Goal: Task Accomplishment & Management: Use online tool/utility

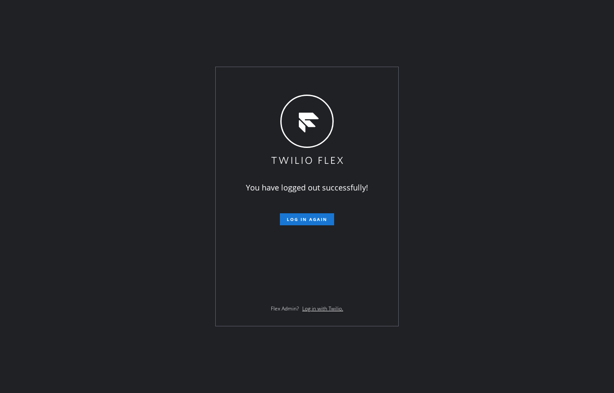
click at [97, 109] on div "You have logged out successfully! Log in again Flex Admin? Log in with Twilio." at bounding box center [307, 196] width 614 height 393
click at [302, 217] on span "Log in again" at bounding box center [307, 220] width 40 height 6
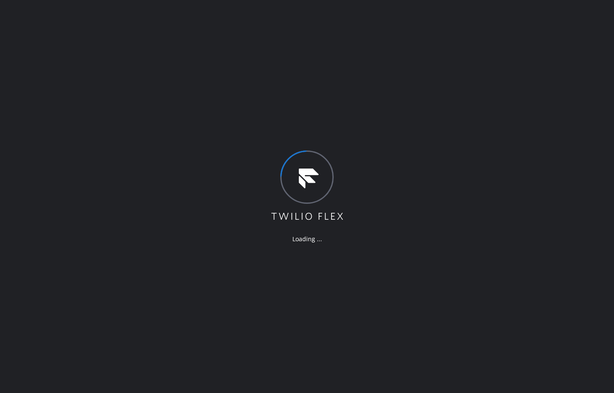
drag, startPoint x: 34, startPoint y: 87, endPoint x: 50, endPoint y: 97, distance: 19.0
click at [34, 87] on div "Loading ..." at bounding box center [307, 196] width 614 height 393
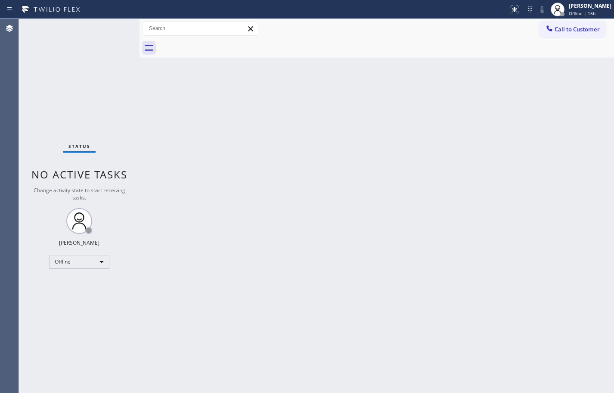
click at [46, 107] on div "Status No active tasks Change activity state to start receiving tasks. [PERSON_…" at bounding box center [79, 206] width 121 height 375
click at [91, 266] on div "Offline" at bounding box center [79, 262] width 60 height 14
click at [93, 282] on li "Available" at bounding box center [79, 285] width 59 height 10
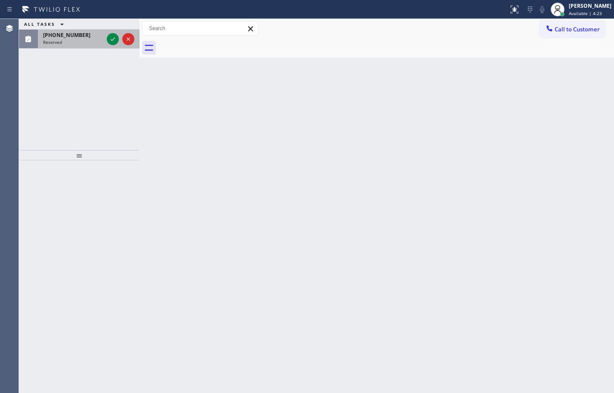
click at [59, 38] on span "[PHONE_NUMBER]" at bounding box center [66, 34] width 47 height 7
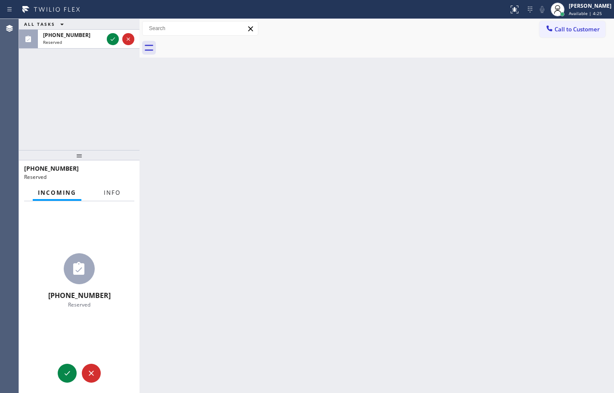
click at [119, 198] on button "Info" at bounding box center [112, 193] width 27 height 17
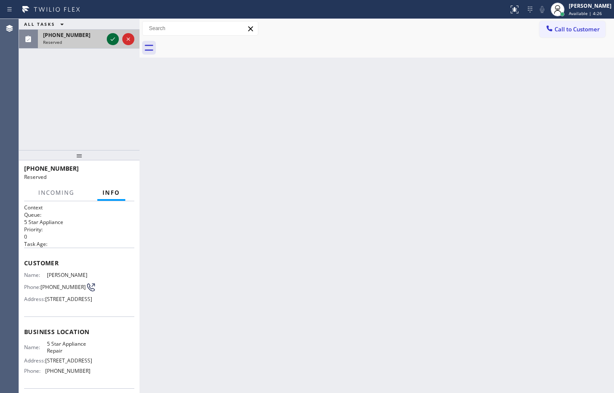
click at [112, 38] on icon at bounding box center [113, 39] width 10 height 10
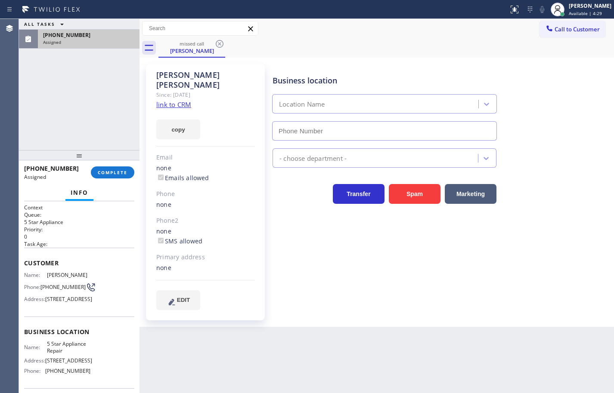
type input "[PHONE_NUMBER]"
click at [180, 100] on link "link to CRM" at bounding box center [173, 104] width 35 height 9
click at [180, 120] on button "copy" at bounding box center [178, 130] width 44 height 20
click at [433, 34] on div "Call to Customer Outbound call Location Search location Your caller id phone nu…" at bounding box center [376, 28] width 474 height 15
click at [118, 166] on div "[PHONE_NUMBER] Assigned COMPLETE" at bounding box center [79, 172] width 110 height 22
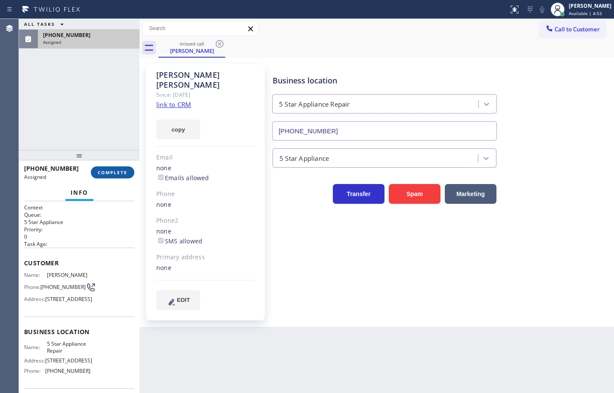
click at [118, 172] on span "COMPLETE" at bounding box center [113, 173] width 30 height 6
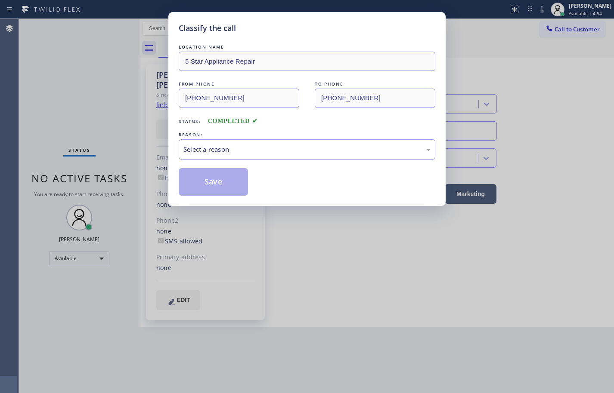
click at [229, 155] on div "Select a reason" at bounding box center [307, 149] width 257 height 20
click at [217, 182] on button "Save" at bounding box center [213, 182] width 69 height 28
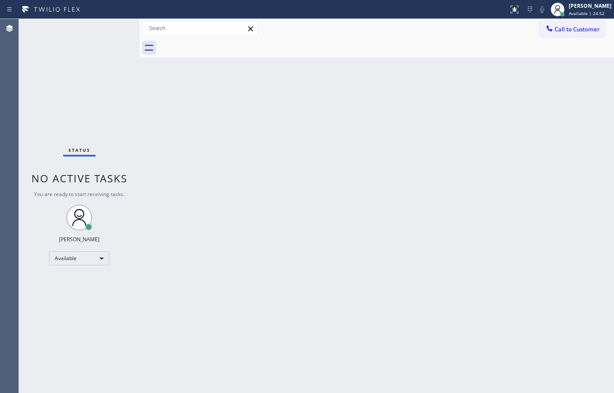
click at [589, 250] on div "Back to Dashboard Change Sender ID Customers Technicians Select a contact Outbo…" at bounding box center [376, 206] width 474 height 375
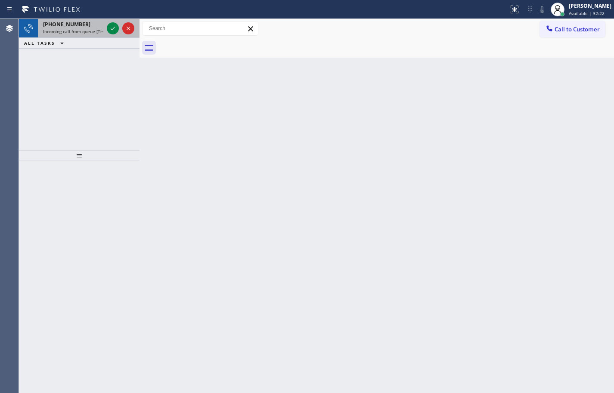
click at [65, 27] on span "[PHONE_NUMBER]" at bounding box center [66, 24] width 47 height 7
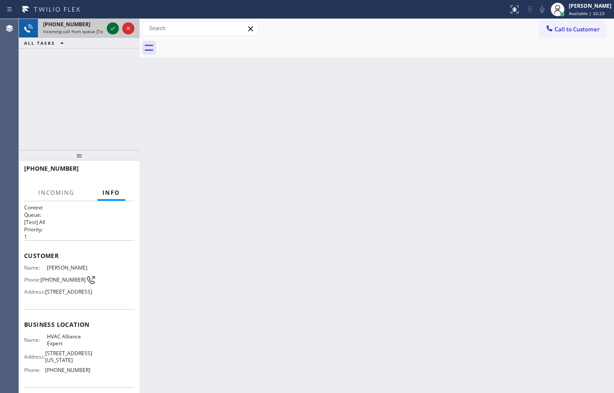
click at [118, 27] on icon at bounding box center [113, 28] width 10 height 10
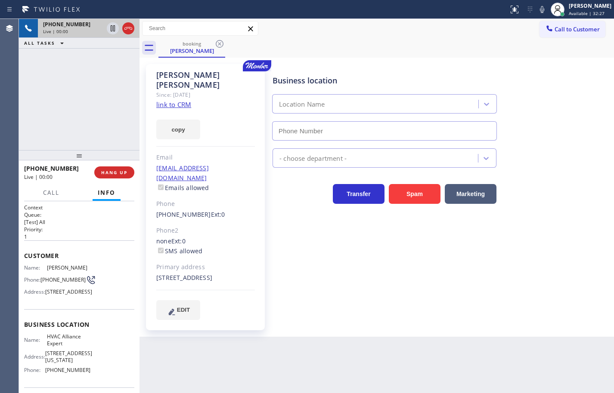
type input "[PHONE_NUMBER]"
click at [186, 100] on link "link to CRM" at bounding box center [173, 104] width 35 height 9
click at [189, 120] on button "copy" at bounding box center [178, 130] width 44 height 20
click at [537, 8] on icon at bounding box center [542, 9] width 10 height 10
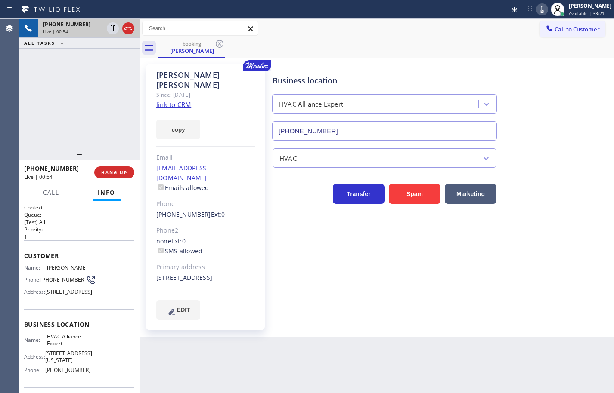
click at [537, 9] on icon at bounding box center [542, 9] width 10 height 10
drag, startPoint x: 535, startPoint y: 11, endPoint x: 515, endPoint y: 9, distance: 20.3
click at [537, 11] on icon at bounding box center [542, 9] width 10 height 10
click at [68, 347] on span "HVAC Alliance Expert" at bounding box center [68, 340] width 43 height 13
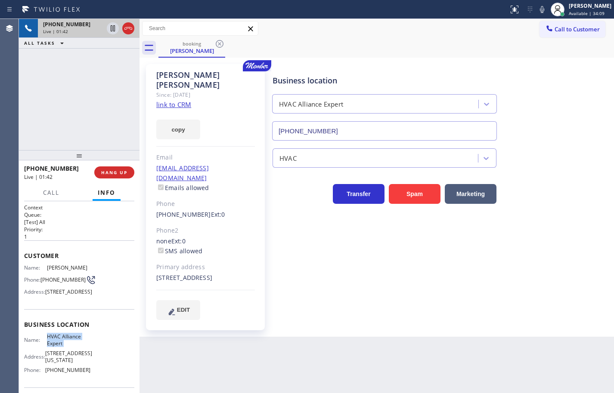
click at [68, 347] on span "HVAC Alliance Expert" at bounding box center [68, 340] width 43 height 13
copy span "HVAC Alliance Expert"
click at [80, 364] on span "[STREET_ADDRESS][US_STATE]" at bounding box center [68, 356] width 47 height 13
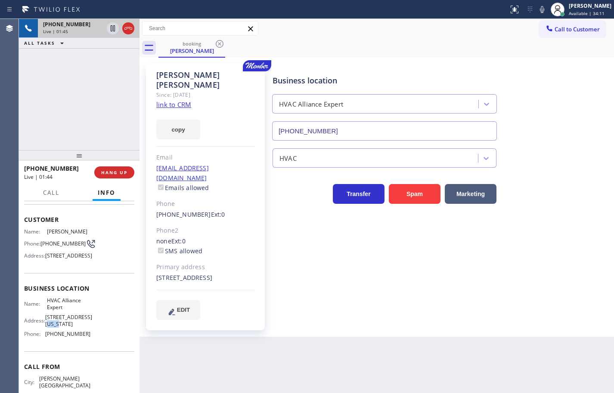
scroll to position [85, 0]
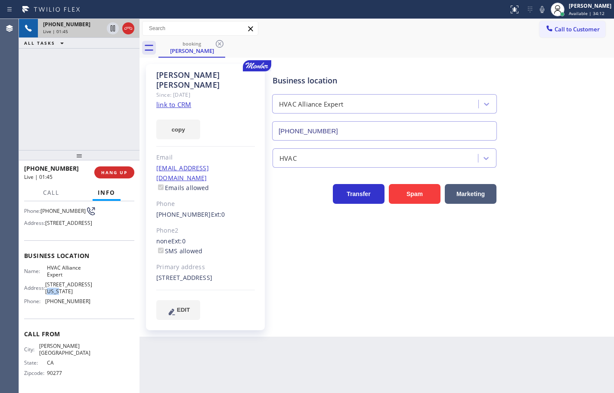
click at [74, 305] on span "[PHONE_NUMBER]" at bounding box center [67, 301] width 45 height 6
copy span "[PHONE_NUMBER]"
click at [538, 8] on icon at bounding box center [542, 9] width 10 height 10
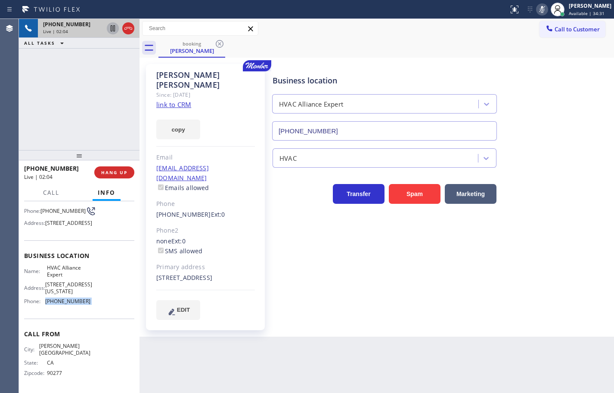
click at [111, 26] on icon at bounding box center [113, 28] width 4 height 6
click at [111, 29] on icon at bounding box center [113, 28] width 10 height 10
click at [537, 12] on icon at bounding box center [542, 9] width 10 height 10
click at [613, 108] on div "[PERSON_NAME] Since: [DATE] link to CRM copy Email [EMAIL_ADDRESS][DOMAIN_NAME]…" at bounding box center [376, 197] width 474 height 279
drag, startPoint x: 602, startPoint y: 224, endPoint x: 613, endPoint y: 196, distance: 29.6
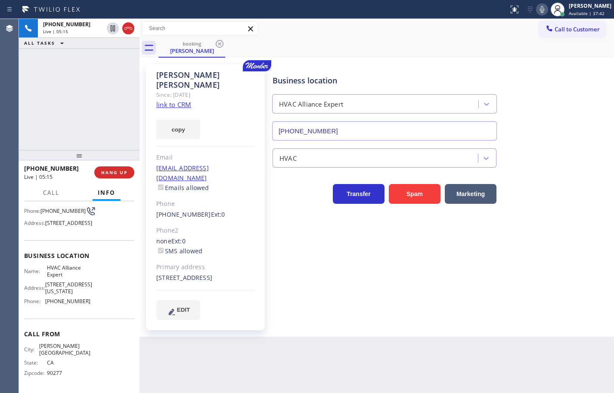
click at [602, 224] on div "Business location HVAC Alliance Expert [PHONE_NUMBER] HVAC Transfer Spam Market…" at bounding box center [441, 191] width 341 height 251
click at [537, 11] on icon at bounding box center [542, 9] width 10 height 10
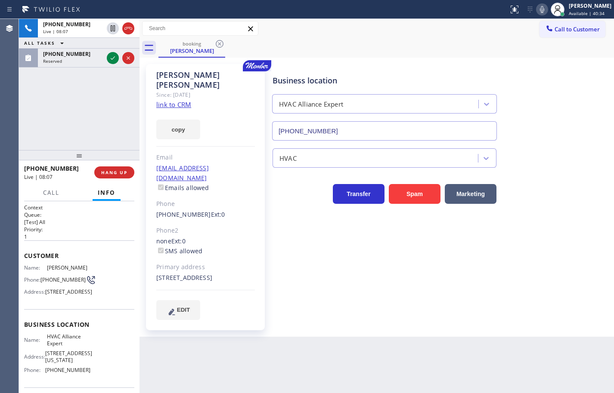
click at [540, 11] on icon at bounding box center [542, 9] width 4 height 7
click at [537, 11] on icon at bounding box center [542, 9] width 10 height 10
click at [111, 59] on icon at bounding box center [113, 58] width 10 height 10
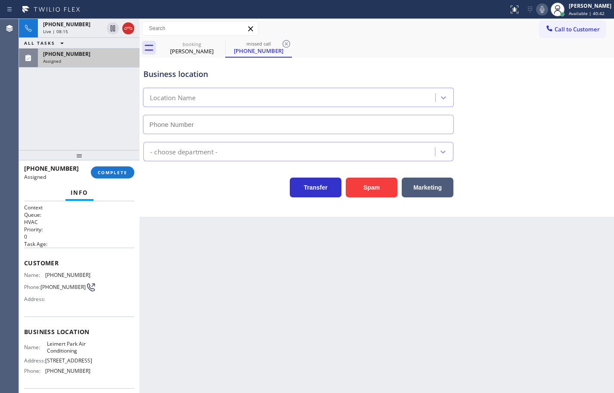
click at [83, 371] on span "[PHONE_NUMBER]" at bounding box center [67, 371] width 45 height 6
type input "[PHONE_NUMBER]"
click at [86, 371] on span "[PHONE_NUMBER]" at bounding box center [67, 371] width 45 height 6
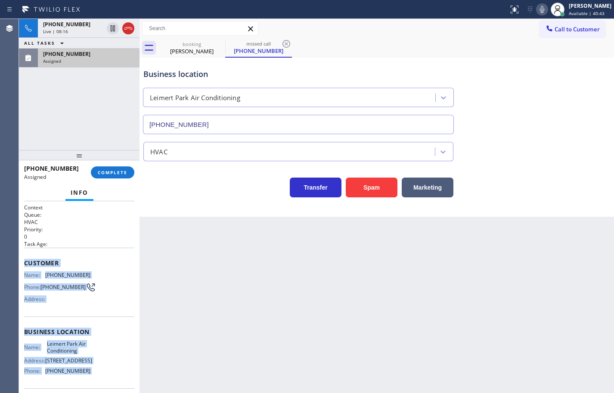
drag, startPoint x: 86, startPoint y: 371, endPoint x: 25, endPoint y: 266, distance: 121.3
click at [25, 266] on div "Context Queue: HVAC Priority: 0 Task Age: Customer Name: [PHONE_NUMBER] Phone: …" at bounding box center [79, 329] width 110 height 250
copy div "Customer Name: [PHONE_NUMBER] Phone: [PHONE_NUMBER] Address: Business location …"
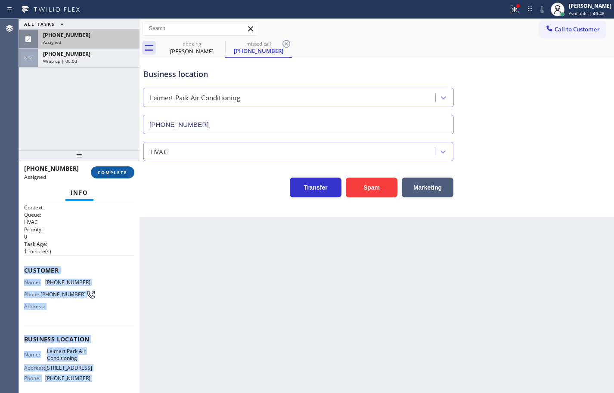
click at [108, 174] on span "COMPLETE" at bounding box center [113, 173] width 30 height 6
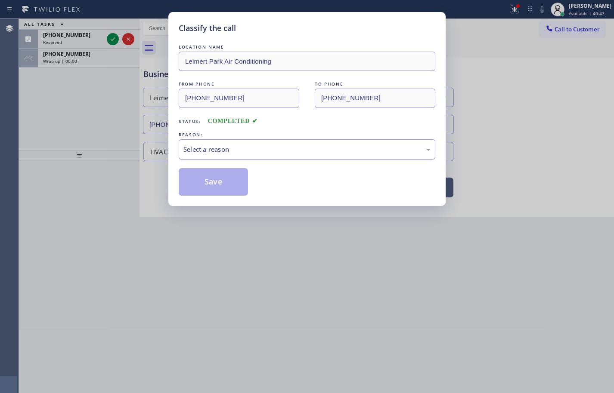
click at [272, 145] on div "Select a reason" at bounding box center [306, 150] width 247 height 10
click at [214, 180] on button "Save" at bounding box center [213, 182] width 69 height 28
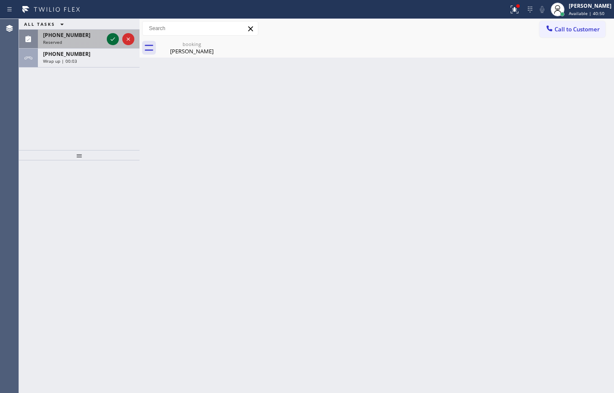
click at [114, 38] on icon at bounding box center [113, 39] width 10 height 10
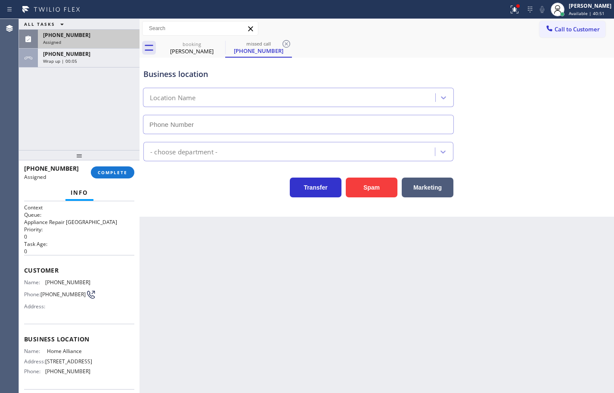
type input "[PHONE_NUMBER]"
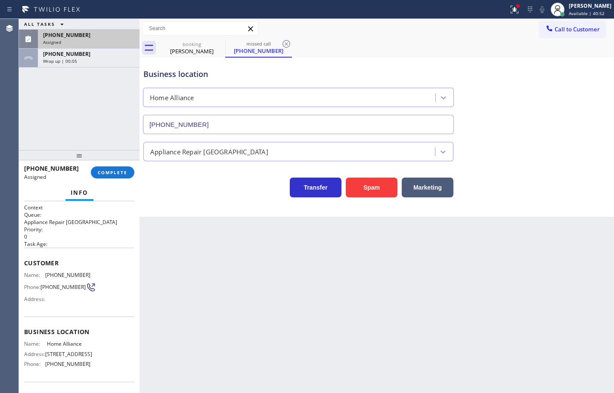
click at [90, 371] on div "Name: Home Alliance Address: [STREET_ADDRESS] Phone: [PHONE_NUMBER]" at bounding box center [79, 356] width 110 height 30
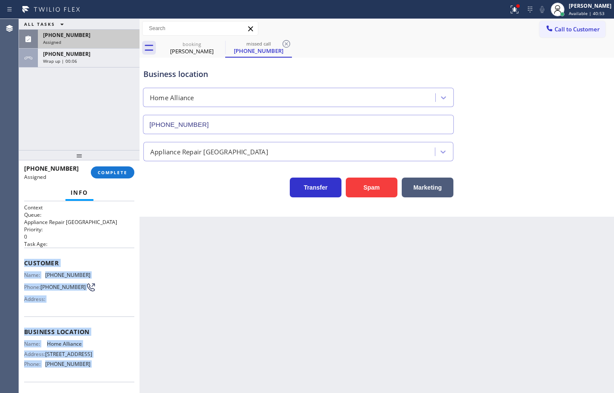
drag, startPoint x: 90, startPoint y: 373, endPoint x: 25, endPoint y: 264, distance: 126.8
click at [25, 264] on div "Context Queue: Appliance Repair High End Priority: 0 Task Age: Customer Name: […" at bounding box center [79, 325] width 110 height 243
click at [25, 264] on span "Customer" at bounding box center [79, 263] width 110 height 8
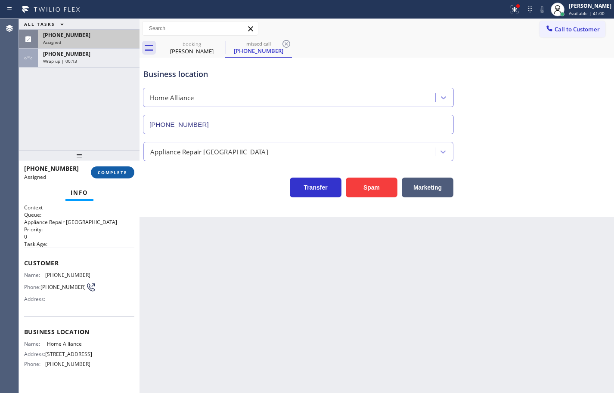
click at [120, 175] on span "COMPLETE" at bounding box center [113, 173] width 30 height 6
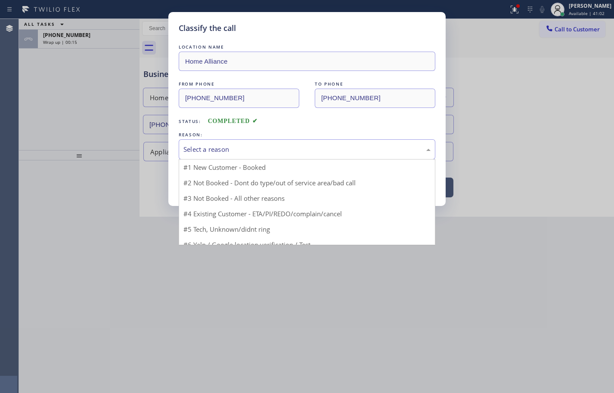
click at [217, 144] on div "Select a reason" at bounding box center [307, 149] width 257 height 20
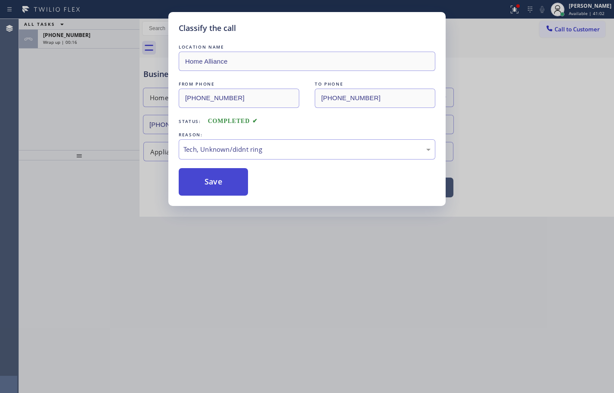
click at [225, 176] on button "Save" at bounding box center [213, 182] width 69 height 28
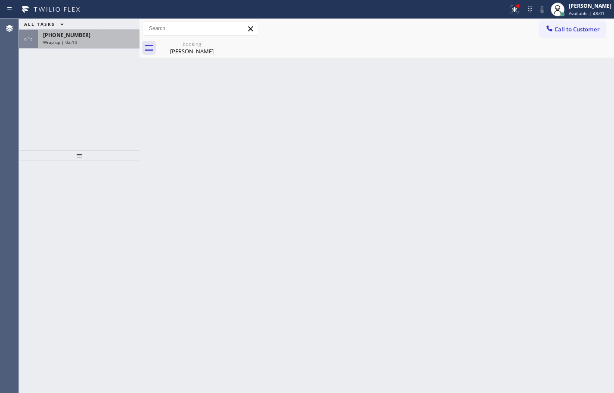
click at [102, 47] on div "[PHONE_NUMBER] Wrap up | 02:14" at bounding box center [87, 39] width 98 height 19
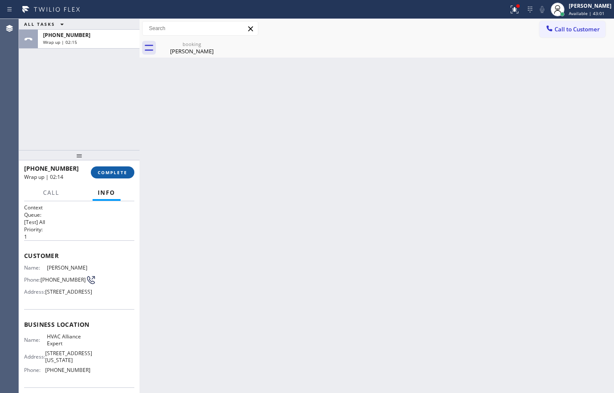
click at [120, 169] on button "COMPLETE" at bounding box center [112, 173] width 43 height 12
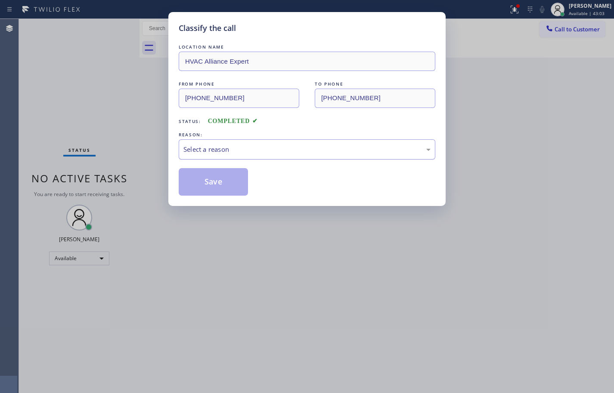
click at [228, 153] on div "Select a reason" at bounding box center [306, 150] width 247 height 10
click at [224, 178] on button "Save" at bounding box center [213, 182] width 69 height 28
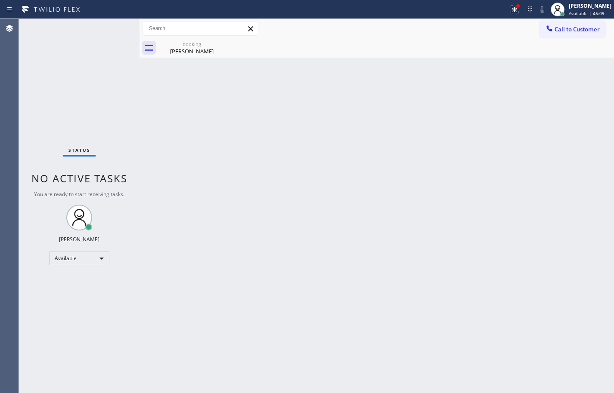
click at [393, 126] on div "Back to Dashboard Change Sender ID Customers Technicians Select a contact Outbo…" at bounding box center [376, 206] width 474 height 375
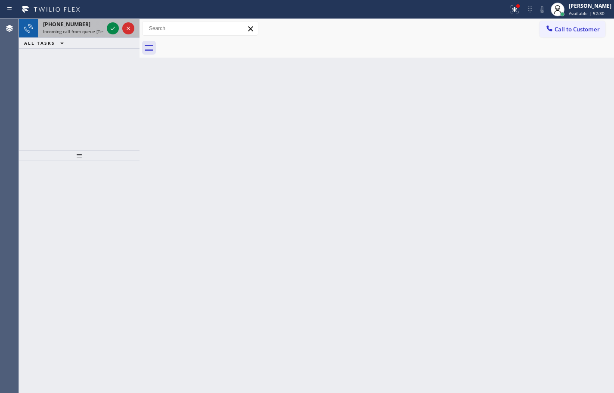
click at [80, 34] on span "Incoming call from queue [Test] All" at bounding box center [78, 31] width 71 height 6
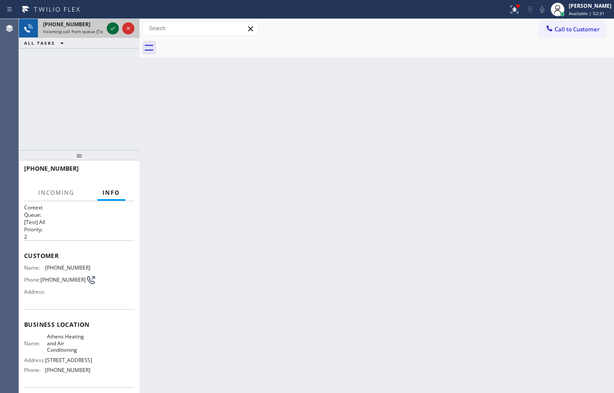
click at [111, 29] on icon at bounding box center [113, 28] width 10 height 10
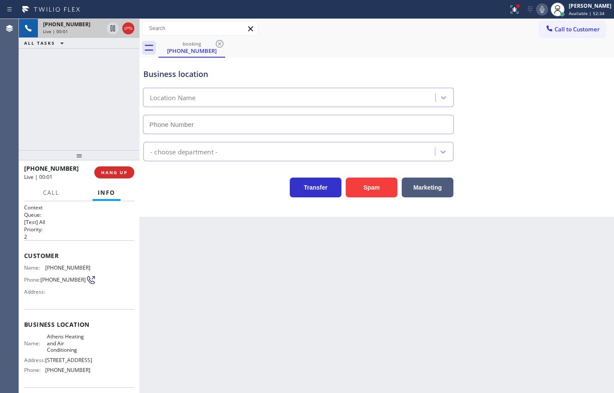
type input "[PHONE_NUMBER]"
click at [127, 170] on span "HANG UP" at bounding box center [114, 173] width 26 height 6
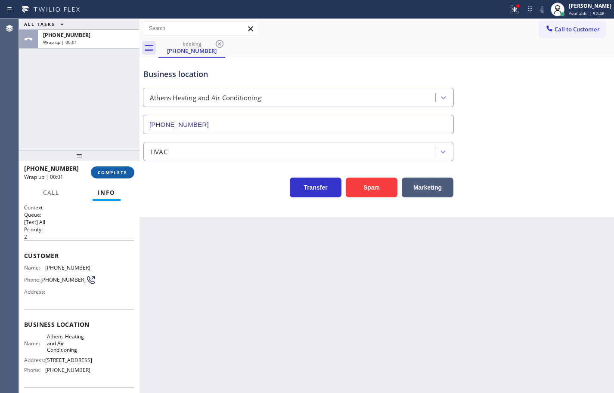
click at [125, 170] on span "COMPLETE" at bounding box center [113, 173] width 30 height 6
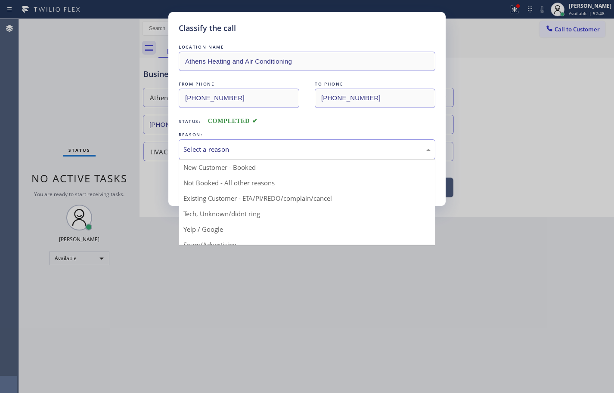
click at [271, 158] on div "Select a reason" at bounding box center [307, 149] width 257 height 20
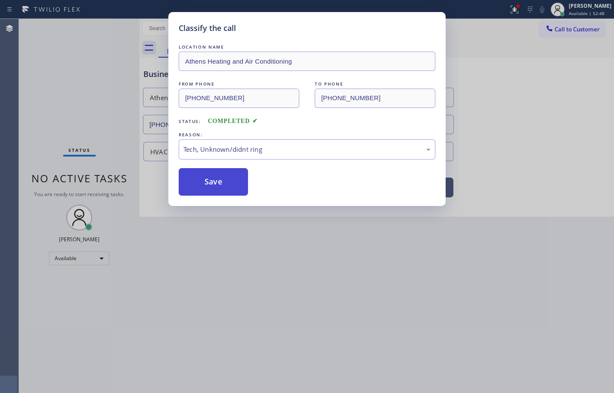
click at [229, 186] on button "Save" at bounding box center [213, 182] width 69 height 28
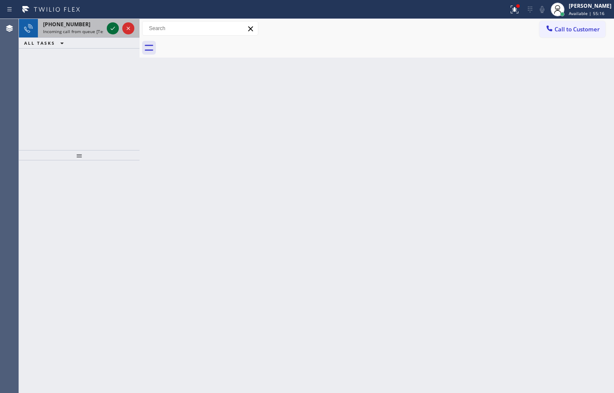
click at [112, 29] on icon at bounding box center [113, 28] width 10 height 10
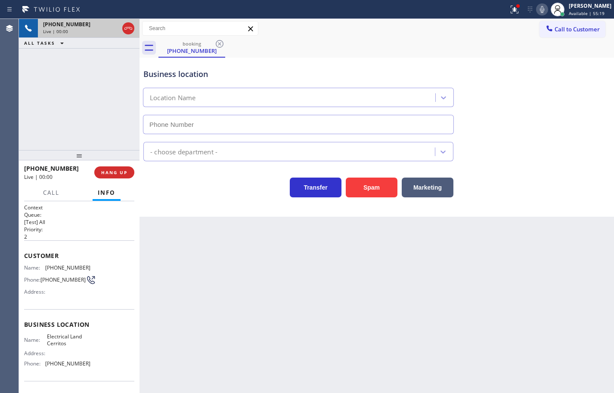
type input "[PHONE_NUMBER]"
click at [68, 337] on span "Electrical Land Cerritos" at bounding box center [68, 340] width 43 height 13
copy span "Electrical Land Cerritos"
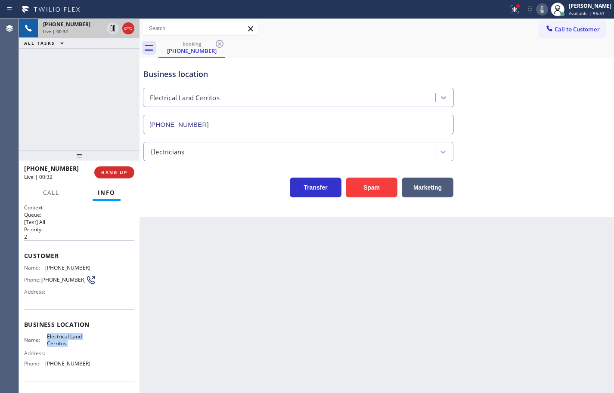
click at [68, 363] on span "[PHONE_NUMBER]" at bounding box center [67, 364] width 45 height 6
click at [66, 367] on span "[PHONE_NUMBER]" at bounding box center [67, 364] width 45 height 6
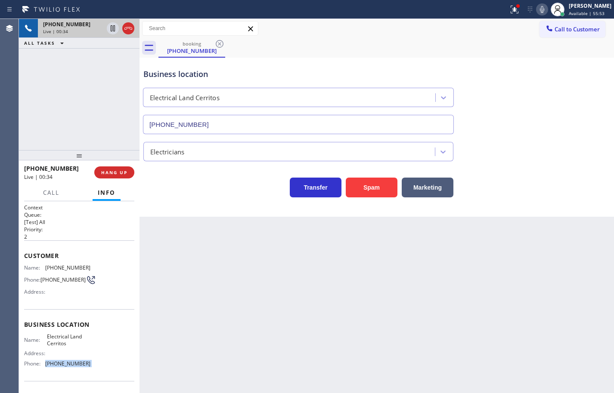
click at [66, 367] on span "[PHONE_NUMBER]" at bounding box center [67, 364] width 45 height 6
copy span "[PHONE_NUMBER]"
click at [71, 271] on span "[PHONE_NUMBER]" at bounding box center [67, 268] width 45 height 6
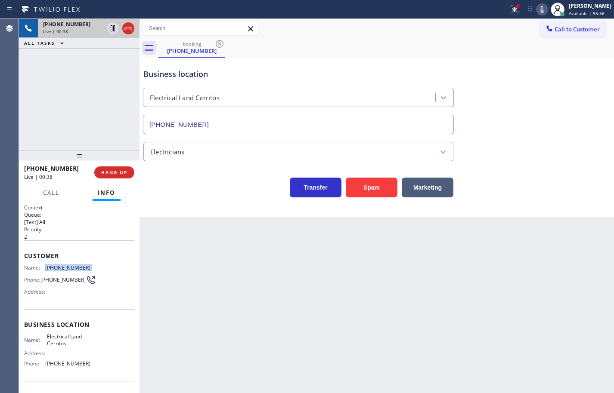
copy span "[PHONE_NUMBER]"
click at [537, 7] on icon at bounding box center [542, 9] width 10 height 10
click at [537, 9] on icon at bounding box center [542, 9] width 10 height 10
click at [537, 6] on icon at bounding box center [542, 9] width 10 height 10
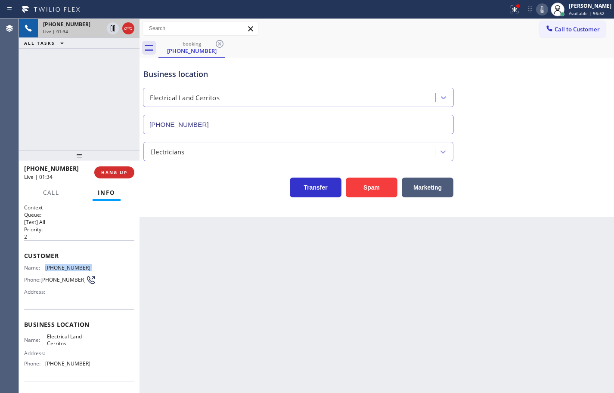
click at [540, 12] on icon at bounding box center [542, 9] width 4 height 7
click at [537, 9] on icon at bounding box center [542, 9] width 10 height 10
click at [111, 28] on icon at bounding box center [113, 28] width 10 height 10
click at [112, 29] on icon at bounding box center [113, 28] width 4 height 6
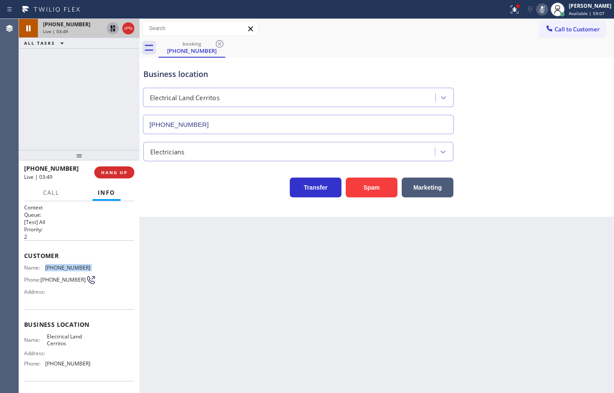
click at [111, 29] on icon at bounding box center [113, 28] width 6 height 6
click at [540, 10] on icon at bounding box center [542, 9] width 4 height 7
click at [537, 9] on icon at bounding box center [542, 9] width 10 height 10
drag, startPoint x: 597, startPoint y: 241, endPoint x: 595, endPoint y: 225, distance: 16.0
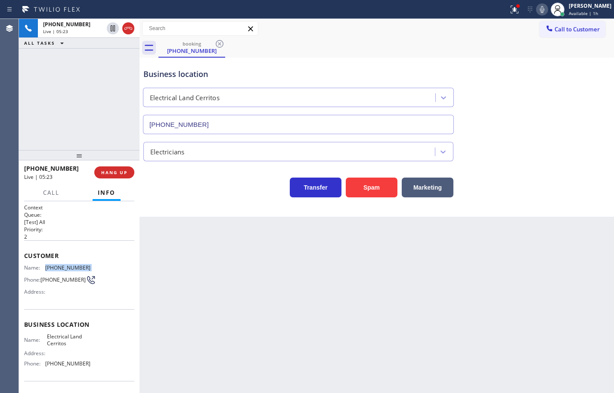
click at [597, 241] on div "Back to Dashboard Change Sender ID Customers Technicians Select a contact Outbo…" at bounding box center [376, 206] width 474 height 375
click at [537, 9] on icon at bounding box center [542, 9] width 10 height 10
click at [581, 130] on div "Business location Electrical Land [GEOGRAPHIC_DATA] [PHONE_NUMBER]" at bounding box center [377, 95] width 470 height 78
click at [599, 131] on div "Business location Electrical Land [GEOGRAPHIC_DATA] [PHONE_NUMBER]" at bounding box center [377, 95] width 470 height 78
click at [537, 8] on icon at bounding box center [542, 9] width 10 height 10
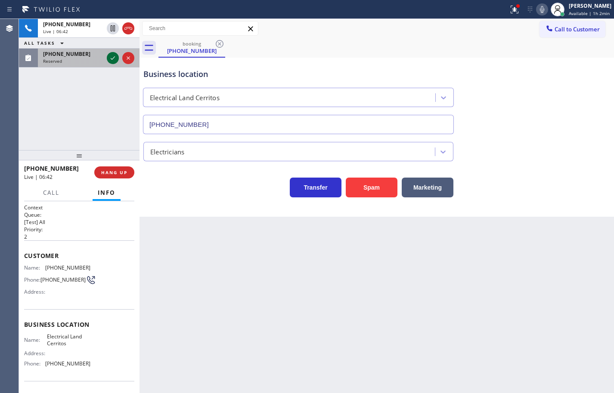
click at [115, 58] on icon at bounding box center [113, 58] width 10 height 10
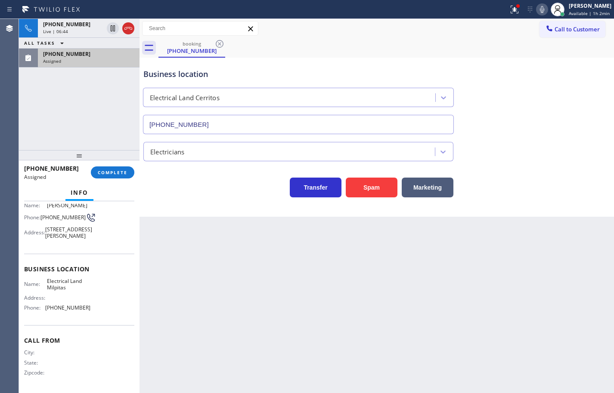
scroll to position [79, 0]
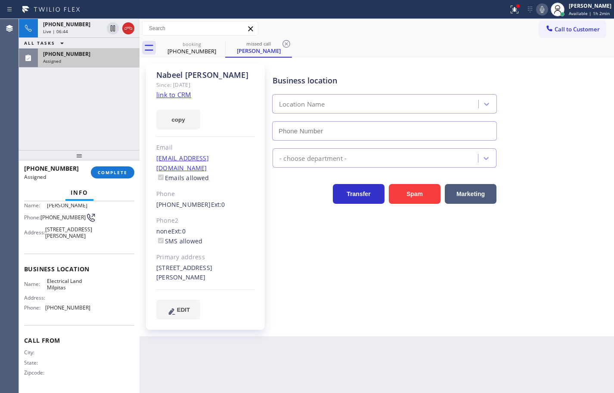
click at [88, 311] on div "Name: Electrical Land Milpitas Address: Phone: [PHONE_NUMBER]" at bounding box center [79, 296] width 110 height 37
type input "[PHONE_NUMBER]"
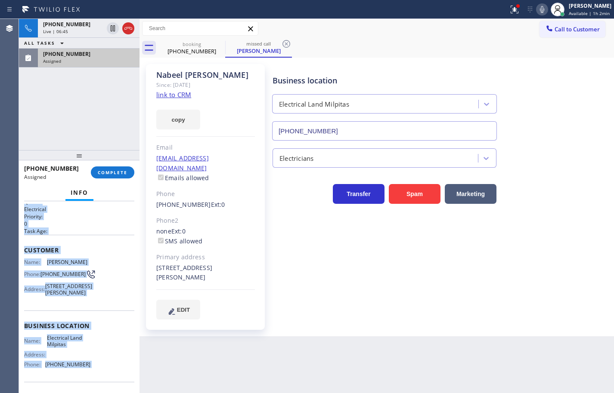
scroll to position [0, 0]
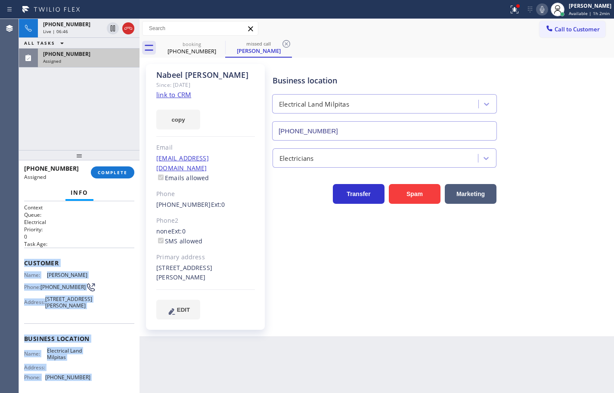
drag, startPoint x: 88, startPoint y: 311, endPoint x: 21, endPoint y: 255, distance: 87.1
click at [21, 255] on div "Context Queue: Electrical Priority: 0 Task Age: Customer Name: [PERSON_NAME] Ph…" at bounding box center [79, 297] width 121 height 192
copy div "Customer Name: [PERSON_NAME] Phone: [PHONE_NUMBER] Address: [STREET_ADDRESS][PE…"
click at [179, 115] on button "copy" at bounding box center [178, 120] width 44 height 20
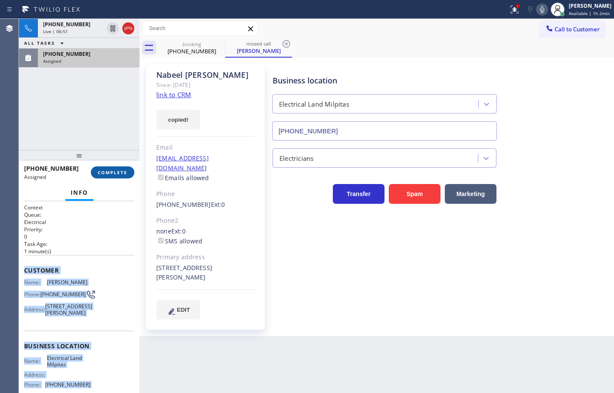
click at [117, 170] on span "COMPLETE" at bounding box center [113, 173] width 30 height 6
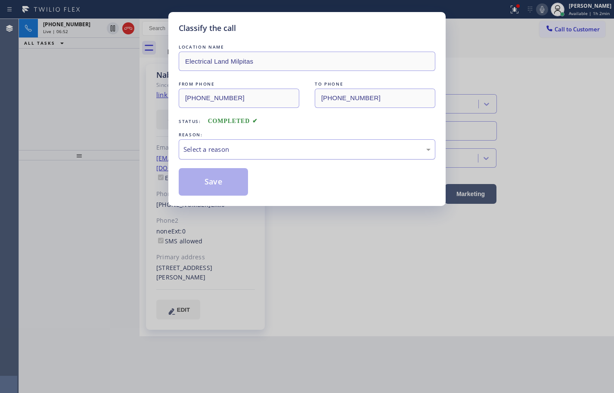
click at [280, 145] on div "Select a reason" at bounding box center [306, 150] width 247 height 10
click at [233, 186] on button "Save" at bounding box center [213, 182] width 69 height 28
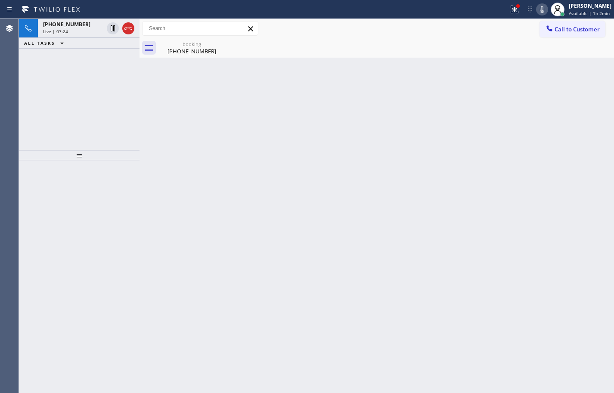
click at [537, 12] on icon at bounding box center [542, 9] width 10 height 10
click at [537, 10] on icon at bounding box center [542, 9] width 10 height 10
click at [112, 58] on icon at bounding box center [113, 58] width 10 height 10
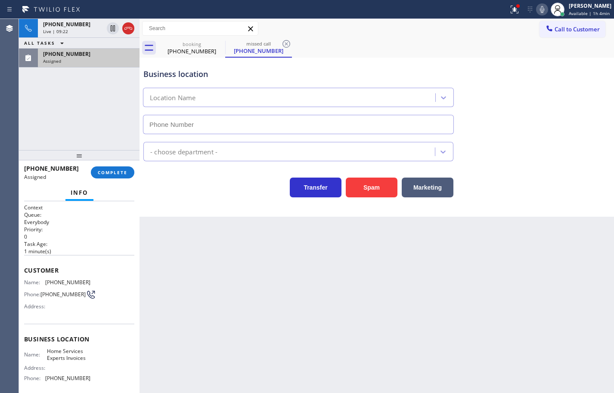
type input "[PHONE_NUMBER]"
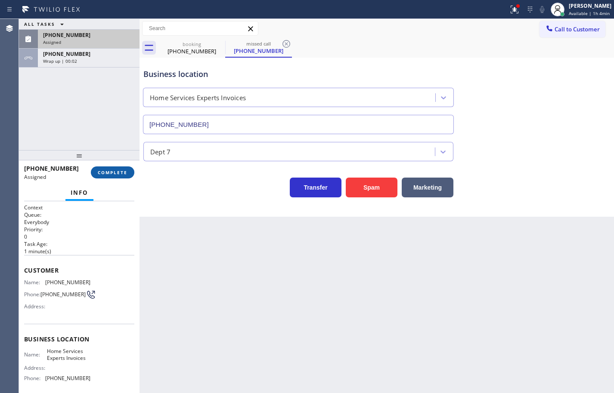
click at [129, 173] on button "COMPLETE" at bounding box center [112, 173] width 43 height 12
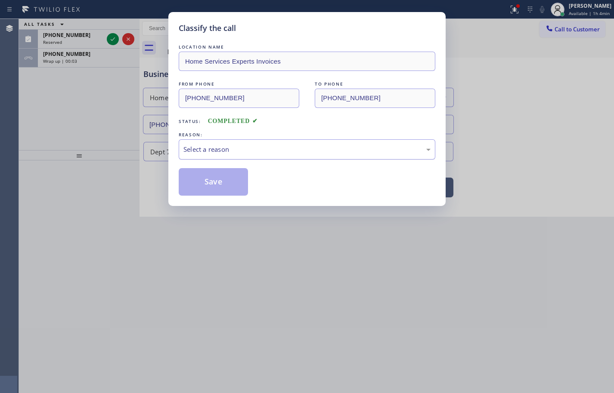
click at [220, 146] on div "Select a reason" at bounding box center [306, 150] width 247 height 10
click at [220, 181] on button "Save" at bounding box center [213, 182] width 69 height 28
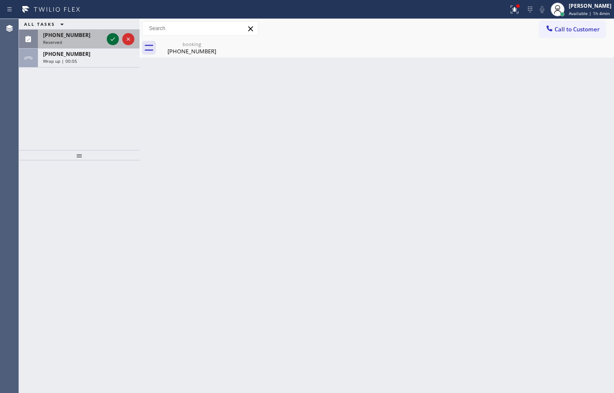
click at [116, 38] on icon at bounding box center [113, 39] width 10 height 10
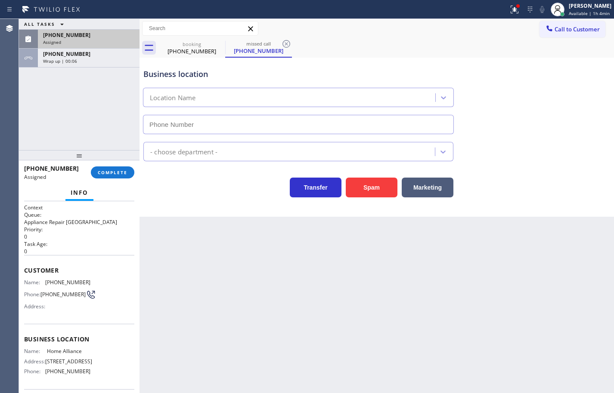
type input "[PHONE_NUMBER]"
drag, startPoint x: 90, startPoint y: 387, endPoint x: 90, endPoint y: 382, distance: 4.3
click at [90, 378] on div "Name: Home Alliance Address: [STREET_ADDRESS] Phone: [PHONE_NUMBER]" at bounding box center [79, 363] width 110 height 30
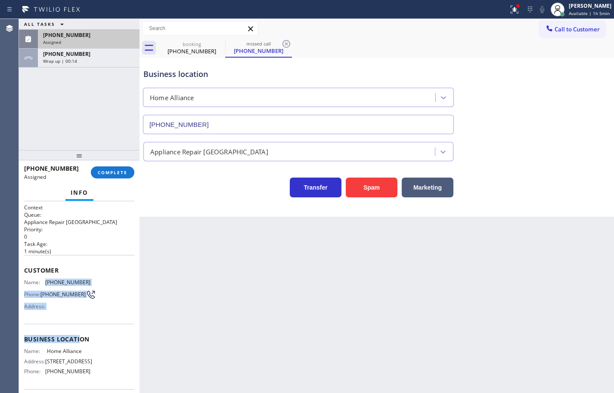
drag, startPoint x: 79, startPoint y: 345, endPoint x: 43, endPoint y: 277, distance: 76.8
click at [43, 277] on div "Context Queue: Appliance Repair High End Priority: 0 Task Age: [DEMOGRAPHIC_DAT…" at bounding box center [79, 329] width 110 height 251
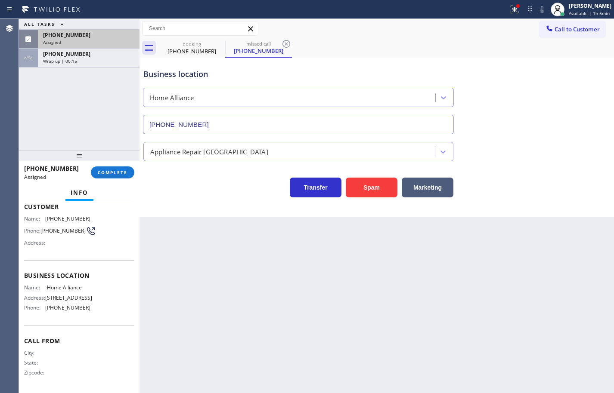
click at [94, 298] on div "Name: Home Alliance Address: [STREET_ADDRESS] Phone: [PHONE_NUMBER]" at bounding box center [79, 300] width 110 height 30
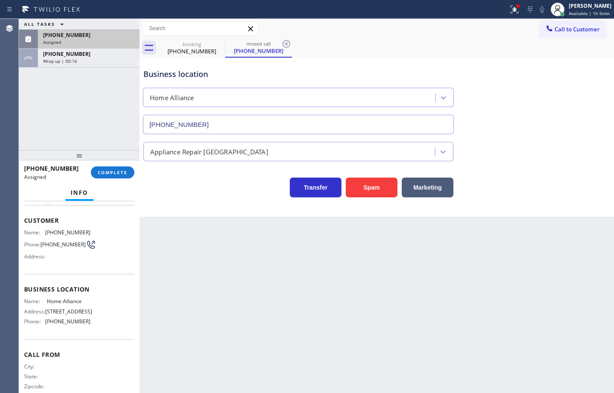
scroll to position [30, 0]
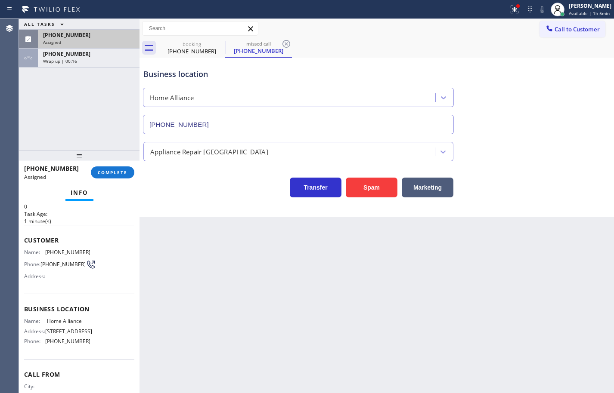
click at [90, 348] on div "Name: Home Alliance Address: [STREET_ADDRESS] Phone: [PHONE_NUMBER]" at bounding box center [79, 333] width 110 height 30
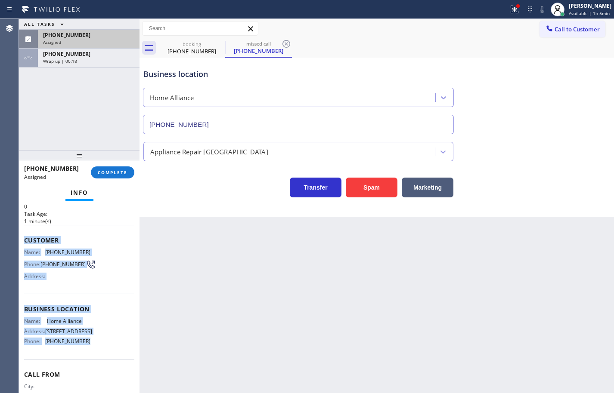
drag, startPoint x: 90, startPoint y: 351, endPoint x: 25, endPoint y: 235, distance: 132.2
click at [25, 235] on div "Context Queue: Appliance Repair High End Priority: 0 Task Age: [DEMOGRAPHIC_DAT…" at bounding box center [79, 299] width 110 height 251
copy div "Customer Name: [PHONE_NUMBER] Phone: [PHONE_NUMBER] Address: Business location …"
click at [122, 170] on span "COMPLETE" at bounding box center [113, 173] width 30 height 6
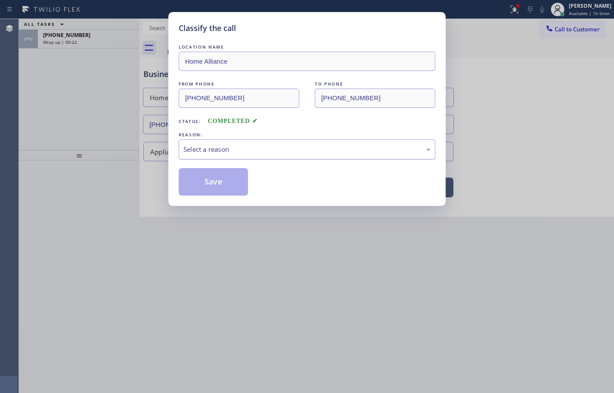
click at [218, 157] on div "Select a reason" at bounding box center [307, 149] width 257 height 20
click at [218, 191] on button "Save" at bounding box center [213, 182] width 69 height 28
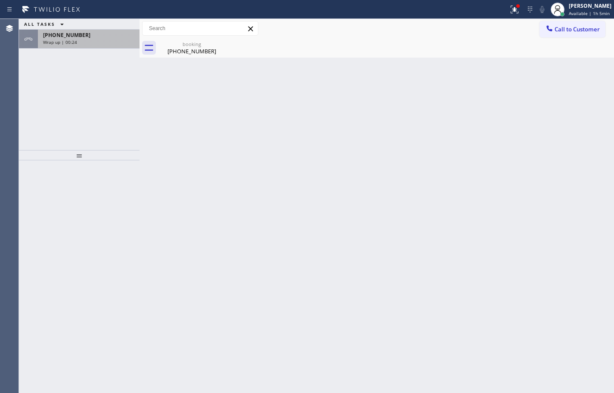
click at [109, 39] on div "[PHONE_NUMBER] Wrap up | 00:24" at bounding box center [87, 39] width 98 height 19
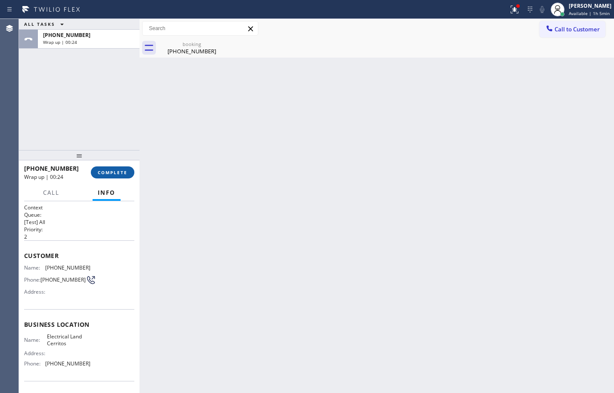
click at [124, 168] on button "COMPLETE" at bounding box center [112, 173] width 43 height 12
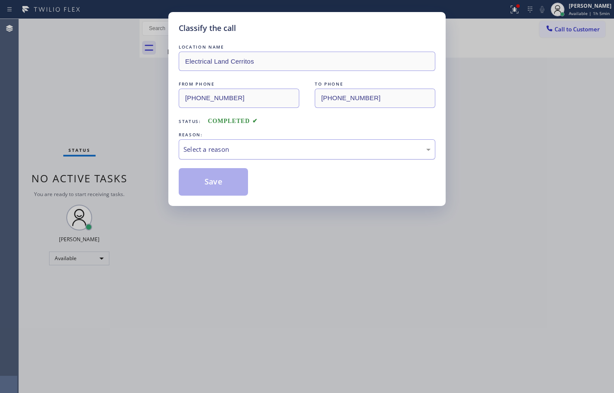
click at [237, 149] on div "Select a reason" at bounding box center [306, 150] width 247 height 10
click at [226, 182] on button "Save" at bounding box center [213, 182] width 69 height 28
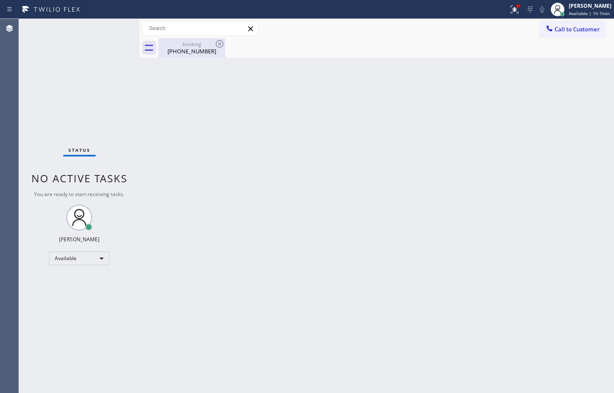
click at [182, 53] on div "[PHONE_NUMBER]" at bounding box center [191, 51] width 65 height 8
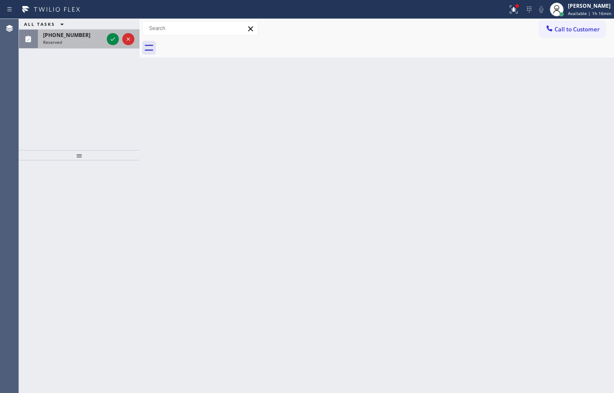
click at [78, 43] on div "Reserved" at bounding box center [73, 42] width 60 height 6
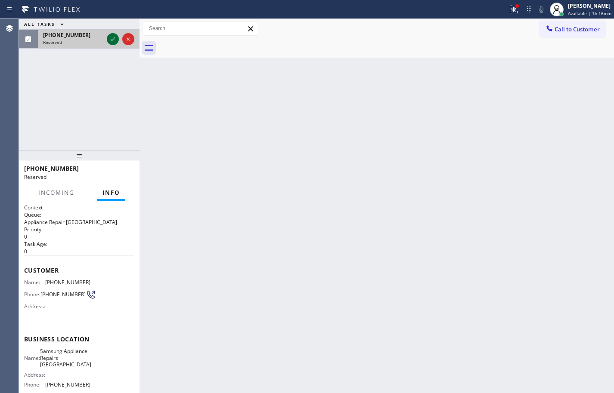
click at [113, 40] on icon at bounding box center [113, 39] width 10 height 10
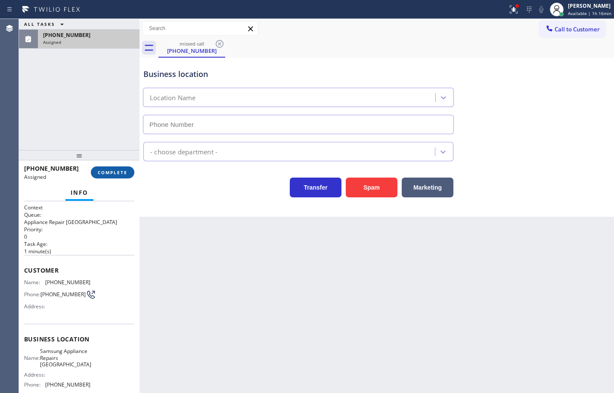
type input "[PHONE_NUMBER]"
click at [123, 173] on span "COMPLETE" at bounding box center [113, 173] width 30 height 6
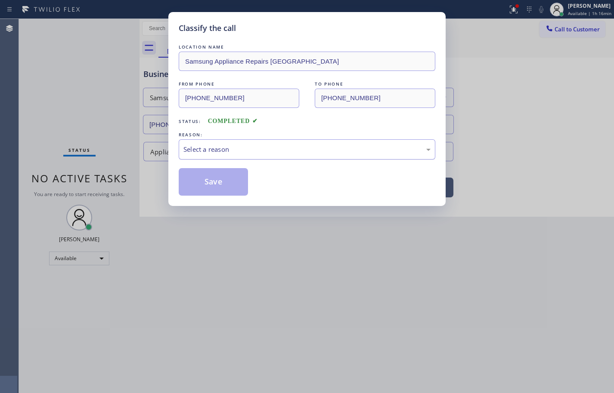
click at [242, 148] on div "Select a reason" at bounding box center [306, 150] width 247 height 10
click at [230, 183] on button "Save" at bounding box center [213, 182] width 69 height 28
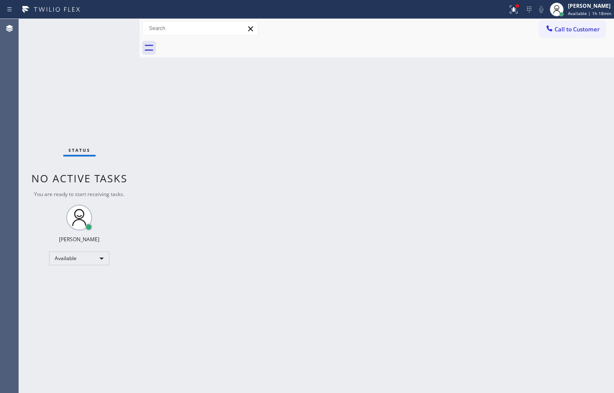
click at [584, 144] on div "Back to Dashboard Change Sender ID Customers Technicians Select a contact Outbo…" at bounding box center [376, 206] width 474 height 375
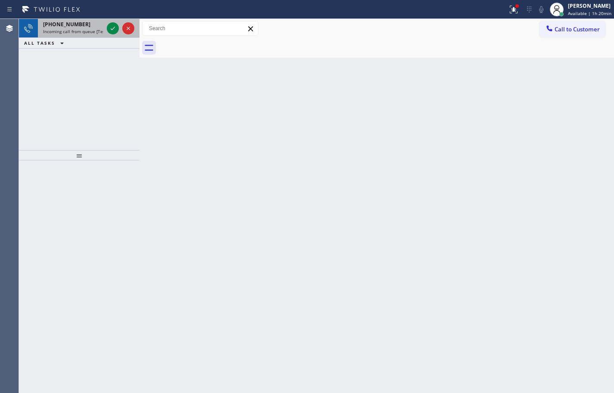
drag, startPoint x: 71, startPoint y: 28, endPoint x: 112, endPoint y: 34, distance: 42.3
click at [71, 28] on div "[PHONE_NUMBER] Incoming call from queue [Test] All" at bounding box center [71, 28] width 67 height 19
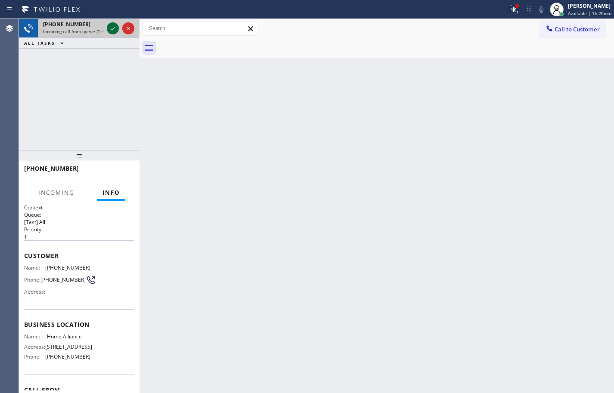
click at [112, 28] on icon at bounding box center [113, 28] width 10 height 10
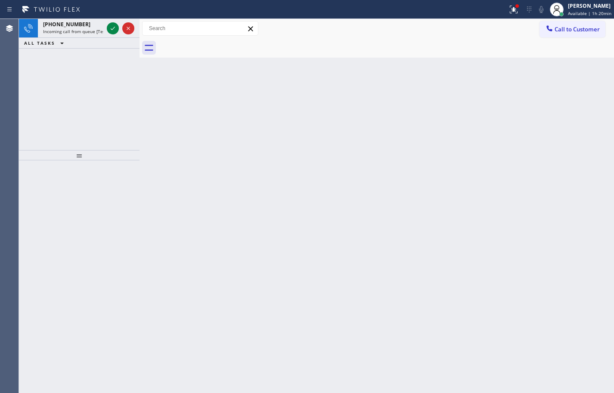
click at [112, 28] on icon at bounding box center [113, 28] width 10 height 10
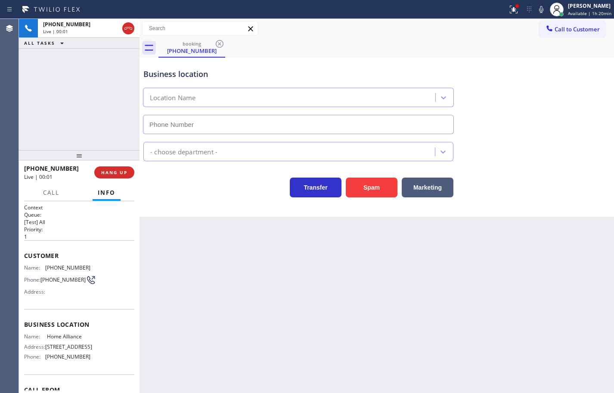
type input "[PHONE_NUMBER]"
click at [536, 9] on icon at bounding box center [541, 9] width 10 height 10
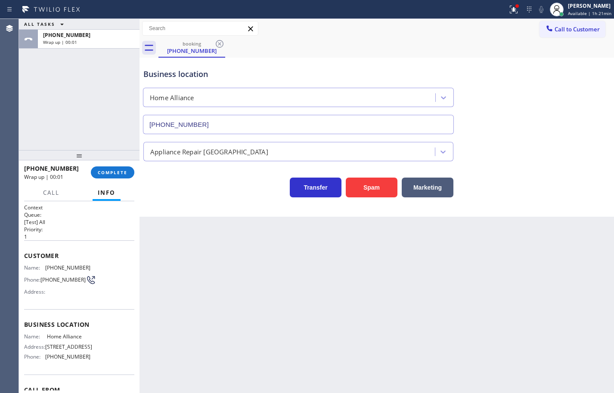
click at [120, 179] on div "[PHONE_NUMBER] Wrap up | 00:01 COMPLETE" at bounding box center [79, 172] width 110 height 22
click at [121, 175] on span "COMPLETE" at bounding box center [113, 173] width 30 height 6
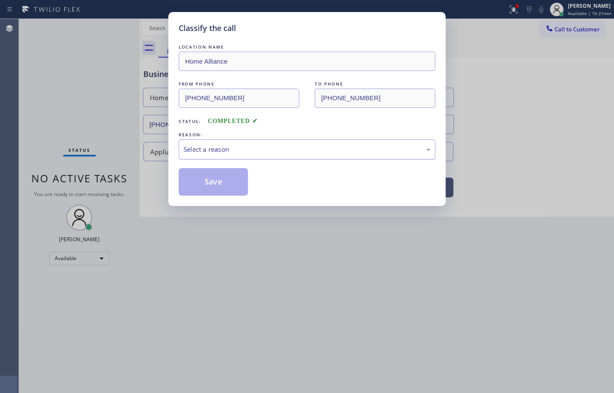
click at [237, 151] on div "Select a reason" at bounding box center [306, 150] width 247 height 10
click at [228, 183] on button "Save" at bounding box center [213, 182] width 69 height 28
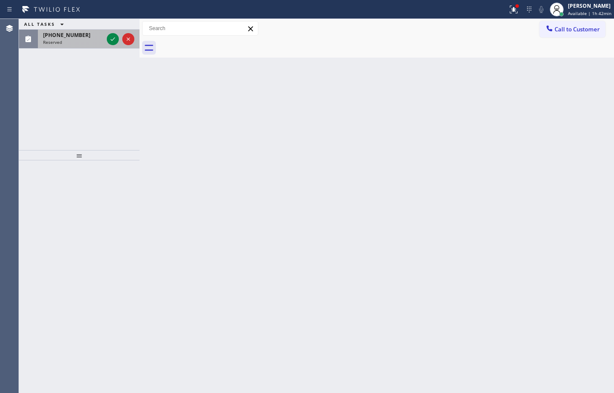
click at [79, 33] on span "[PHONE_NUMBER]" at bounding box center [66, 34] width 47 height 7
click at [78, 34] on span "[PHONE_NUMBER]" at bounding box center [66, 34] width 47 height 7
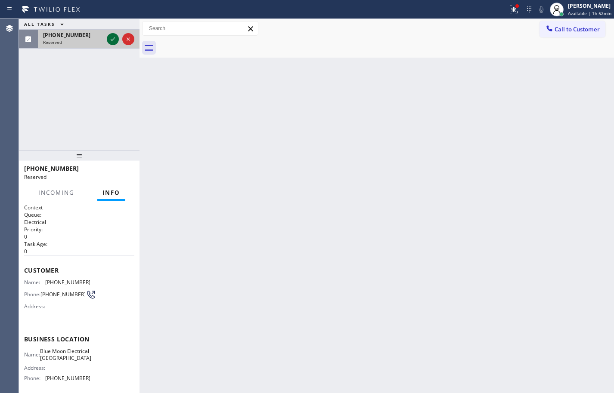
click at [115, 38] on icon at bounding box center [113, 39] width 10 height 10
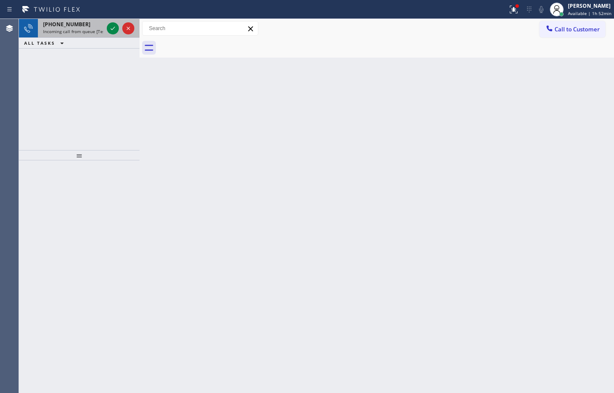
click at [87, 26] on div "[PHONE_NUMBER]" at bounding box center [73, 24] width 60 height 7
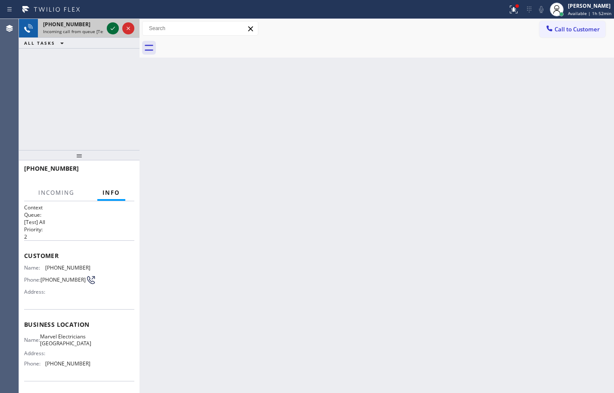
click at [116, 31] on icon at bounding box center [113, 28] width 10 height 10
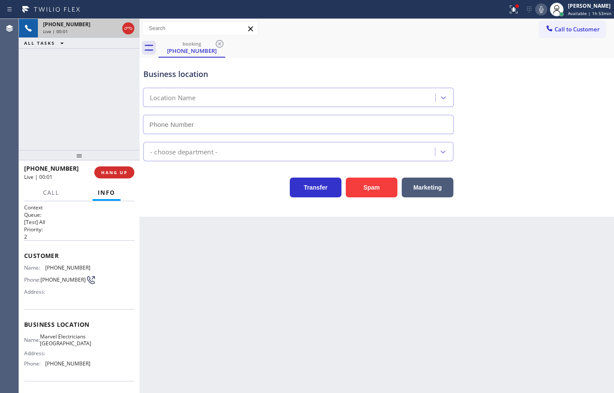
type input "[PHONE_NUMBER]"
click at [539, 12] on icon at bounding box center [541, 9] width 10 height 10
click at [537, 8] on icon at bounding box center [541, 9] width 10 height 10
click at [65, 347] on span "Marvel Electricians [GEOGRAPHIC_DATA]" at bounding box center [65, 340] width 51 height 13
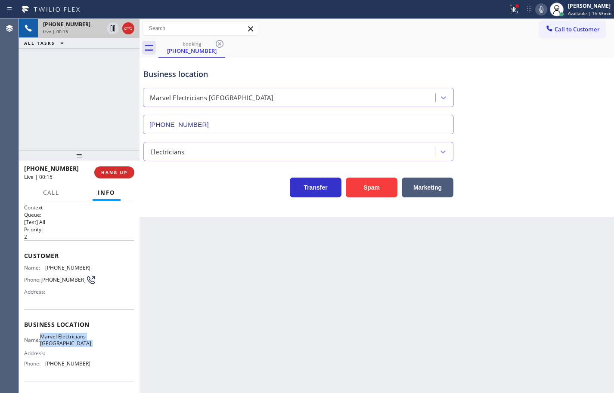
click at [65, 347] on span "Marvel Electricians [GEOGRAPHIC_DATA]" at bounding box center [65, 340] width 51 height 13
copy span "Marvel Electricians [GEOGRAPHIC_DATA]"
click at [64, 367] on span "[PHONE_NUMBER]" at bounding box center [67, 364] width 45 height 6
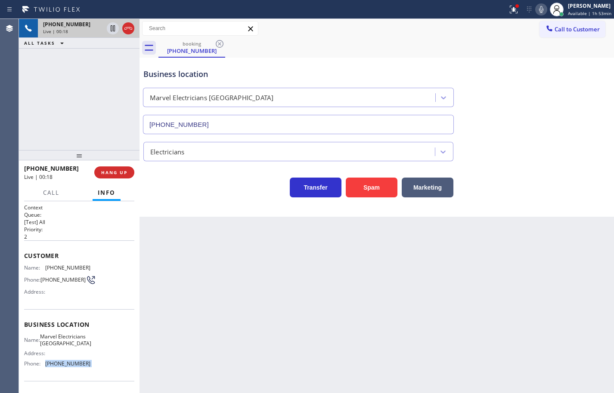
copy span "[PHONE_NUMBER]"
click at [59, 267] on span "[PHONE_NUMBER]" at bounding box center [67, 268] width 45 height 6
click at [539, 12] on icon at bounding box center [541, 9] width 4 height 7
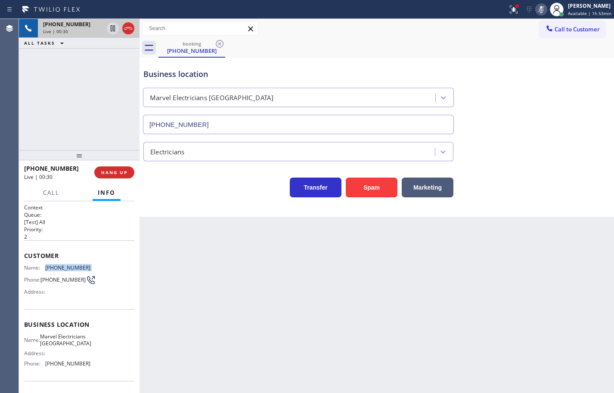
click at [539, 12] on icon at bounding box center [541, 9] width 4 height 7
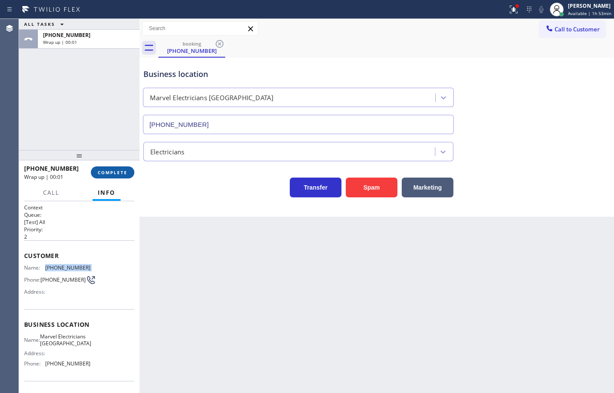
click at [120, 172] on span "COMPLETE" at bounding box center [113, 173] width 30 height 6
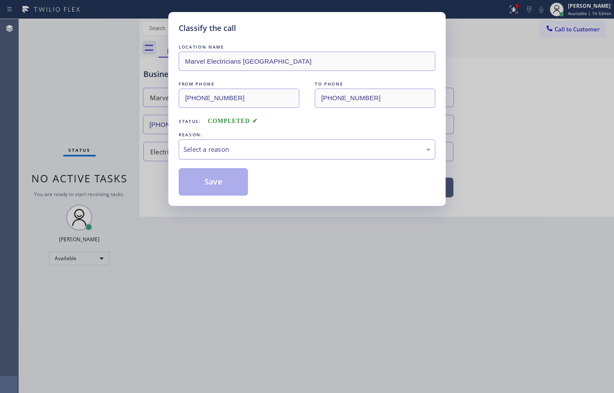
click at [354, 150] on div "Select a reason" at bounding box center [306, 150] width 247 height 10
click at [233, 189] on button "Save" at bounding box center [213, 182] width 69 height 28
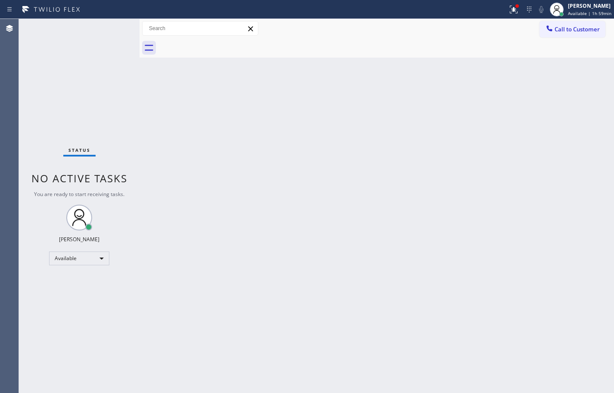
click at [404, 113] on div "Back to Dashboard Change Sender ID Customers Technicians Select a contact Outbo…" at bounding box center [376, 206] width 474 height 375
click at [344, 115] on div "Back to Dashboard Change Sender ID Customers Technicians Select a contact Outbo…" at bounding box center [376, 206] width 474 height 375
drag, startPoint x: 588, startPoint y: 17, endPoint x: 583, endPoint y: 22, distance: 7.0
click at [589, 15] on div "[PERSON_NAME] Available | 2h 5min" at bounding box center [581, 9] width 66 height 19
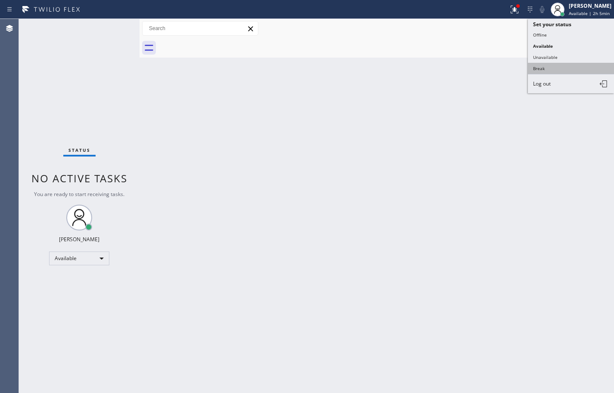
click at [558, 68] on button "Break" at bounding box center [571, 68] width 86 height 11
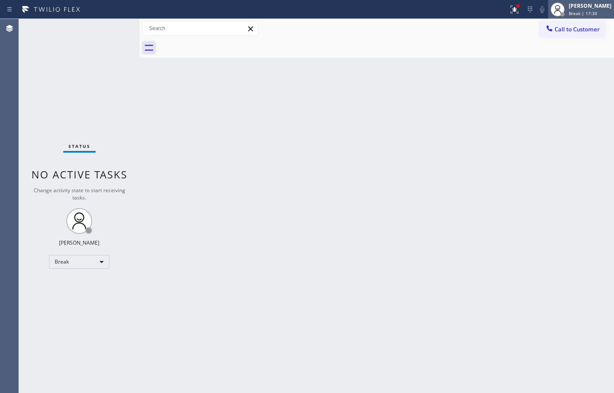
click at [572, 11] on span "Break | 17:30" at bounding box center [583, 13] width 28 height 6
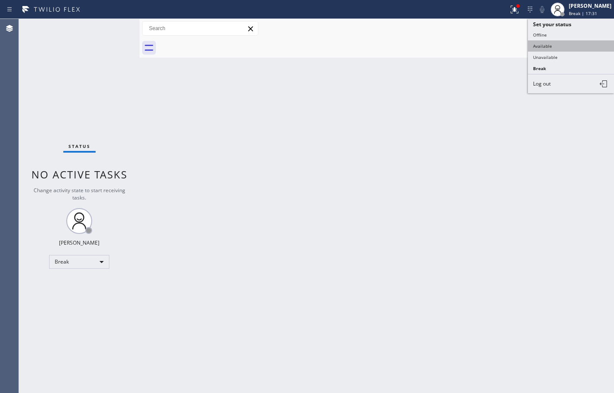
click at [570, 43] on button "Available" at bounding box center [571, 45] width 86 height 11
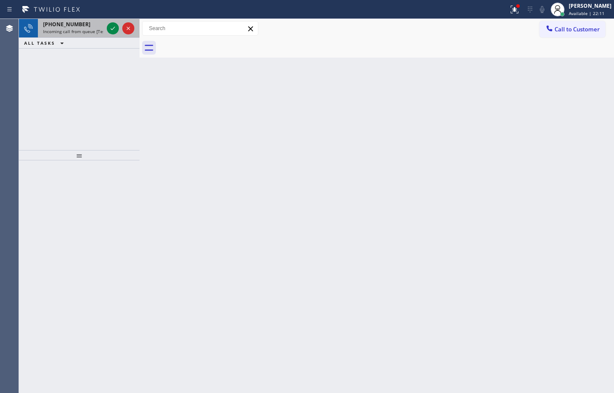
drag, startPoint x: 89, startPoint y: 30, endPoint x: 98, endPoint y: 30, distance: 9.0
click at [89, 30] on span "Incoming call from queue [Test] All" at bounding box center [78, 31] width 71 height 6
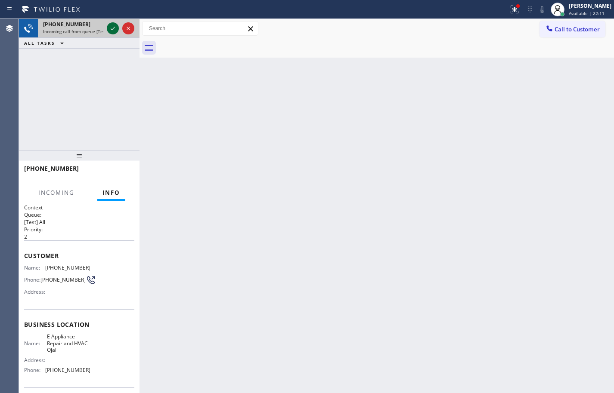
click at [111, 28] on icon at bounding box center [113, 28] width 10 height 10
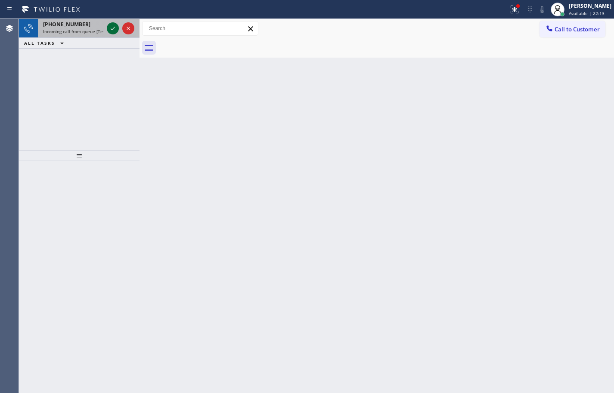
click at [117, 30] on icon at bounding box center [113, 28] width 10 height 10
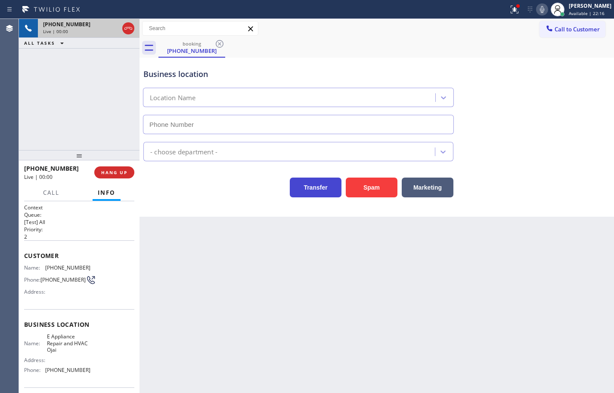
type input "[PHONE_NUMBER]"
click at [537, 10] on icon at bounding box center [542, 9] width 10 height 10
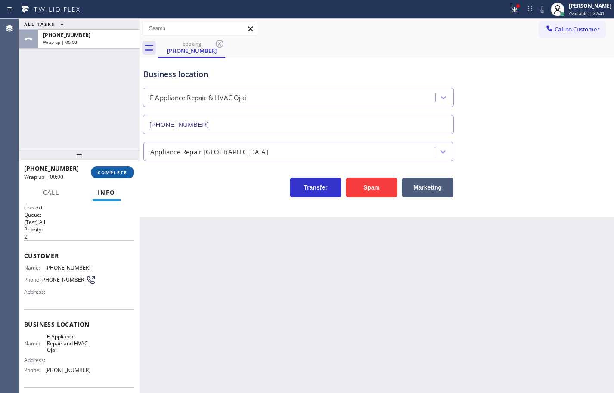
click at [129, 172] on button "COMPLETE" at bounding box center [112, 173] width 43 height 12
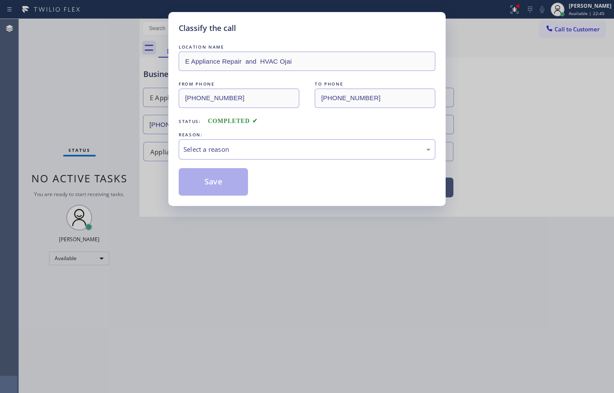
drag, startPoint x: 288, startPoint y: 128, endPoint x: 308, endPoint y: 139, distance: 23.7
click at [288, 128] on div "LOCATION NAME E Appliance Repair and HVAC Ojai FROM PHONE [PHONE_NUMBER] TO PHO…" at bounding box center [307, 119] width 257 height 153
click at [309, 139] on div "Select a reason" at bounding box center [307, 149] width 257 height 20
drag, startPoint x: 313, startPoint y: 145, endPoint x: 315, endPoint y: 150, distance: 5.4
click at [315, 149] on div "Select a reason" at bounding box center [307, 149] width 257 height 20
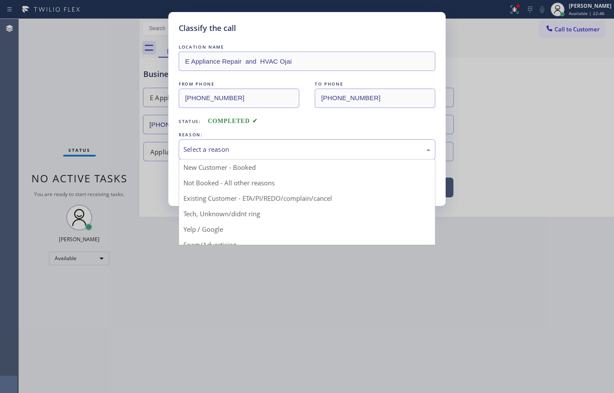
click at [317, 147] on div "Select a reason" at bounding box center [306, 150] width 247 height 10
click at [317, 146] on div "Select a reason" at bounding box center [306, 150] width 247 height 10
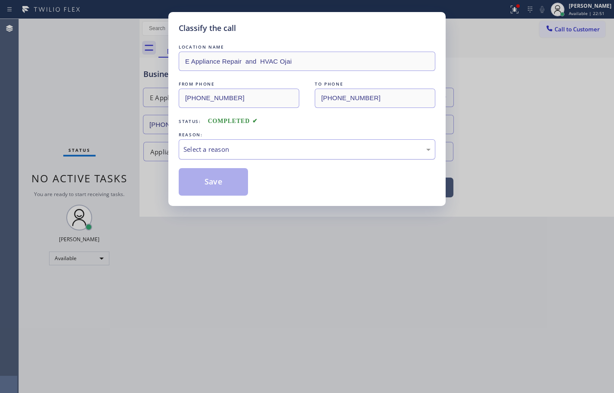
click at [197, 149] on div "Select a reason" at bounding box center [306, 150] width 247 height 10
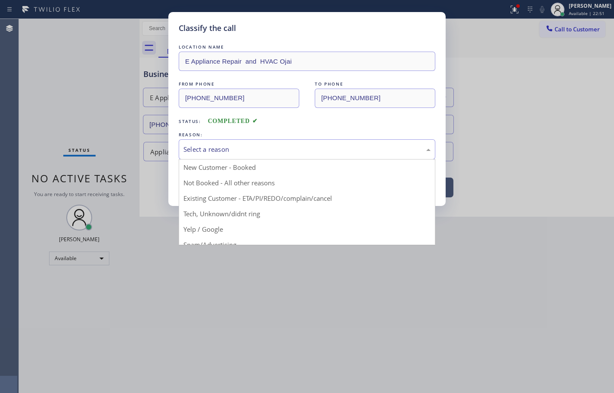
click at [197, 149] on div "Select a reason" at bounding box center [306, 150] width 247 height 10
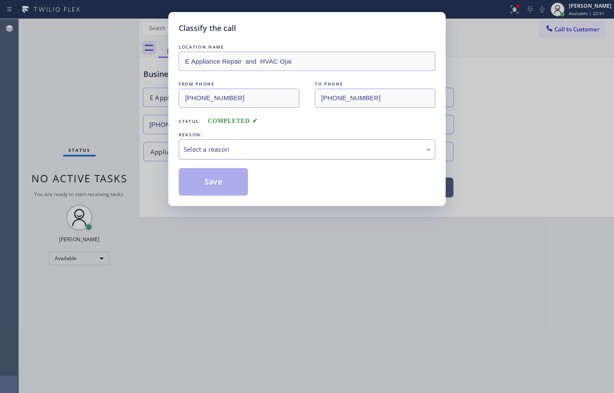
click at [197, 149] on div "Select a reason" at bounding box center [306, 150] width 247 height 10
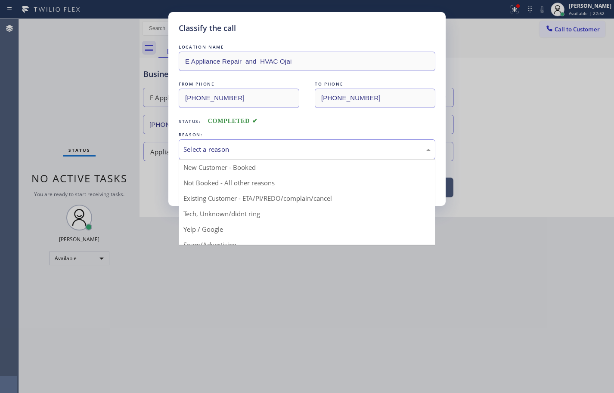
click at [199, 153] on div "Select a reason" at bounding box center [306, 150] width 247 height 10
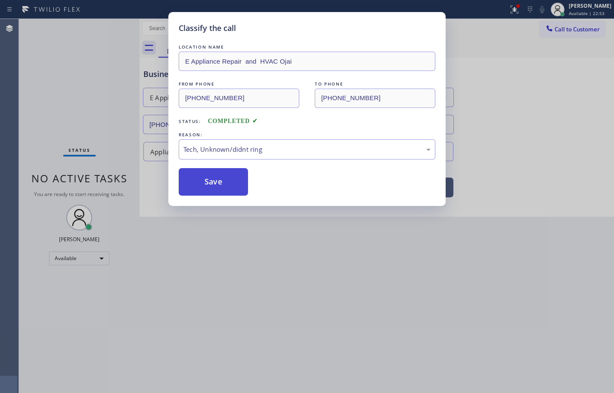
click at [218, 185] on button "Save" at bounding box center [213, 182] width 69 height 28
